Goal: Task Accomplishment & Management: Manage account settings

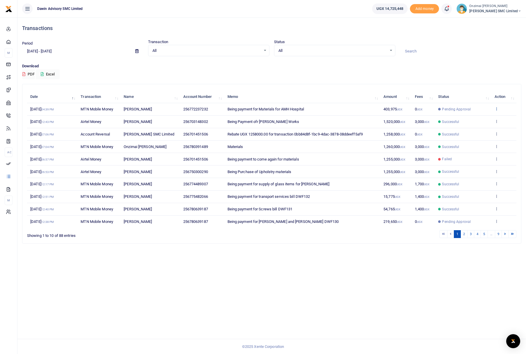
click at [497, 109] on icon at bounding box center [497, 109] width 4 height 4
click at [307, 113] on td "Being payment for Materials for AMH Hospital" at bounding box center [302, 109] width 156 height 13
click at [296, 111] on span "Being payment for Materials for AMH Hospital" at bounding box center [266, 109] width 77 height 4
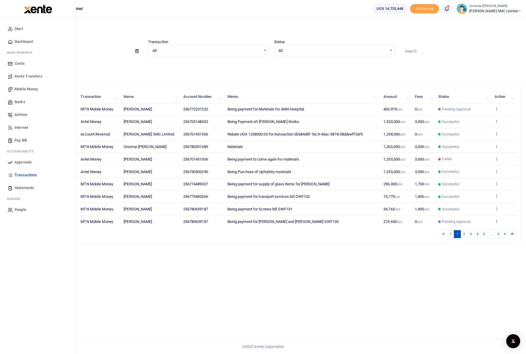
click at [26, 163] on span "Approvals" at bounding box center [23, 162] width 17 height 6
click at [24, 162] on span "Approvals" at bounding box center [23, 162] width 17 height 6
click at [19, 161] on span "Approvals" at bounding box center [23, 162] width 17 height 6
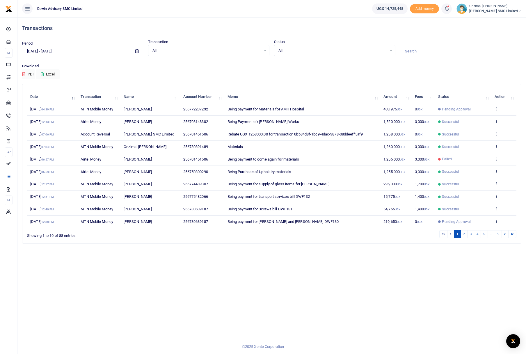
click at [447, 10] on icon at bounding box center [447, 9] width 6 height 6
click at [415, 41] on div "Transactions to act upon You have 3 awaiting for your to act on" at bounding box center [414, 41] width 65 height 10
click at [448, 8] on icon at bounding box center [447, 9] width 6 height 6
click at [437, 44] on small "You have 3 awaiting for your to act on" at bounding box center [410, 44] width 56 height 4
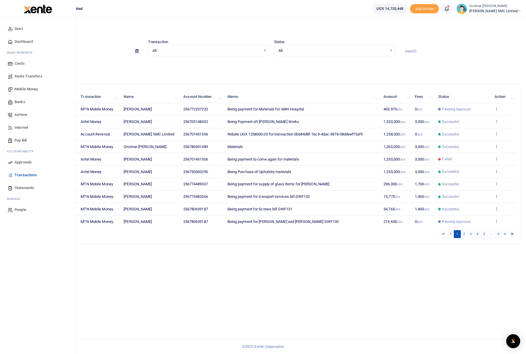
click at [24, 161] on span "Approvals" at bounding box center [23, 162] width 17 height 6
click at [16, 161] on span "Approvals" at bounding box center [23, 162] width 17 height 6
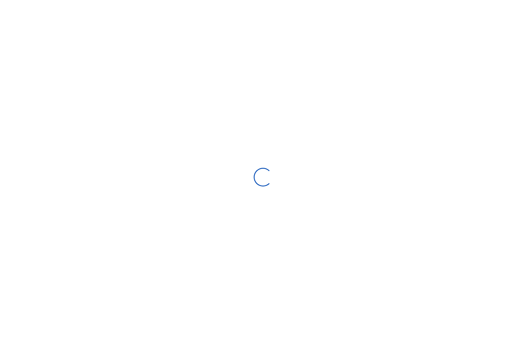
select select
type input "[DATE] - [DATE]"
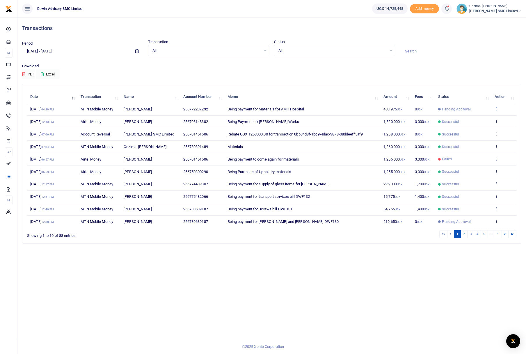
click at [496, 108] on icon at bounding box center [497, 109] width 4 height 4
click at [472, 118] on link "View details" at bounding box center [475, 118] width 46 height 8
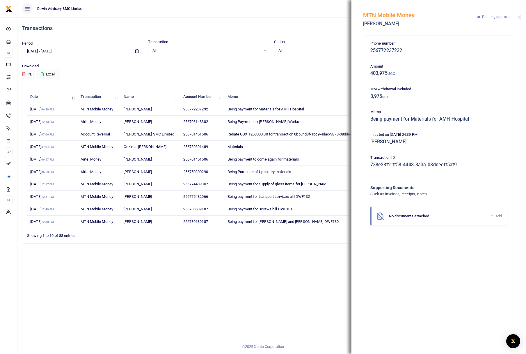
click at [519, 17] on button "Close" at bounding box center [520, 17] width 4 height 4
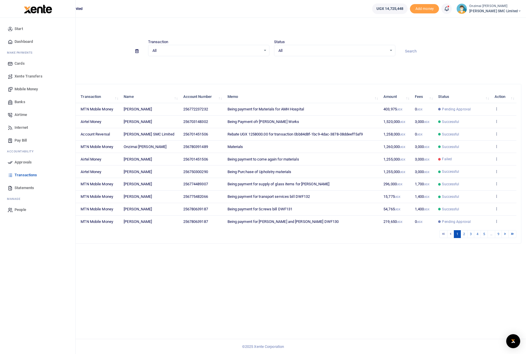
click at [25, 165] on link "Approvals" at bounding box center [38, 162] width 66 height 13
click at [26, 162] on span "Approvals" at bounding box center [23, 162] width 17 height 6
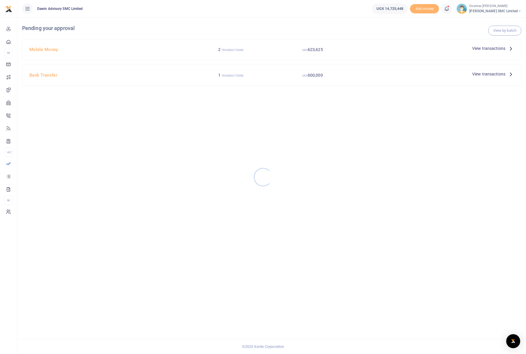
click at [493, 46] on div at bounding box center [263, 177] width 526 height 354
click at [492, 49] on span "View transactions" at bounding box center [488, 48] width 33 height 6
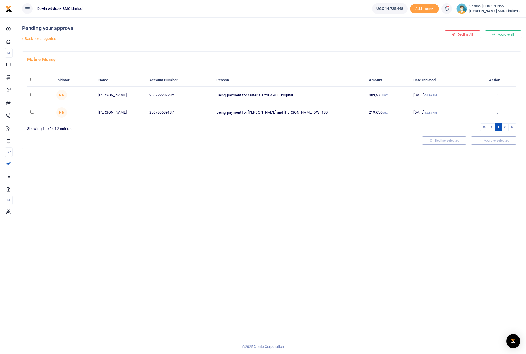
click at [29, 94] on td at bounding box center [40, 94] width 26 height 17
click at [31, 94] on input "checkbox" at bounding box center [32, 95] width 4 height 4
checkbox input "true"
click at [482, 141] on button "Approve selected (1)" at bounding box center [491, 140] width 49 height 8
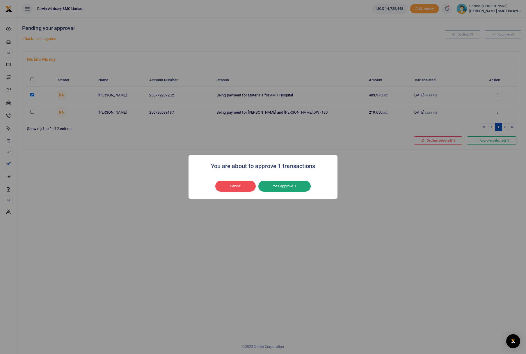
click at [297, 188] on button "Yes approve 1" at bounding box center [284, 185] width 52 height 11
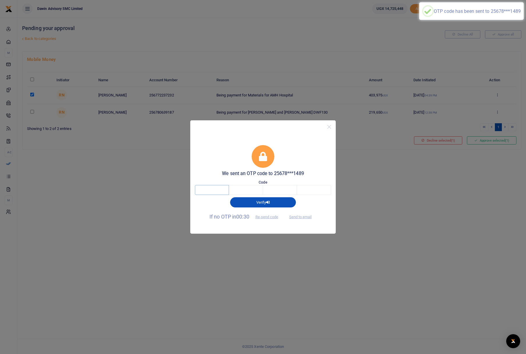
click at [218, 188] on input "text" at bounding box center [212, 190] width 34 height 10
click at [246, 187] on input "text" at bounding box center [246, 190] width 34 height 10
click at [212, 189] on input "text" at bounding box center [212, 190] width 34 height 10
type input "9"
type input "4"
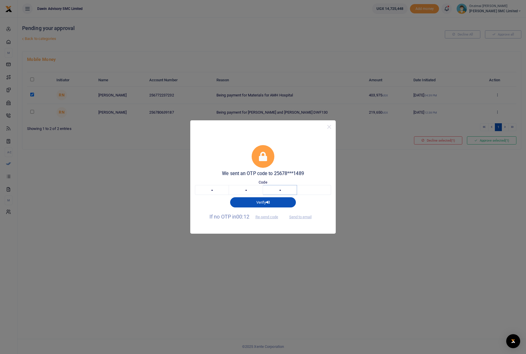
type input "6"
type input "3"
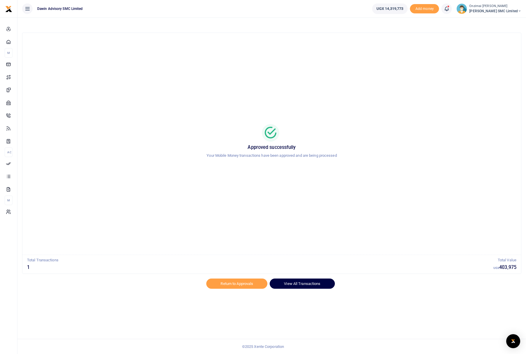
click at [302, 282] on link "View All Transactions" at bounding box center [302, 283] width 65 height 10
